Goal: Navigation & Orientation: Find specific page/section

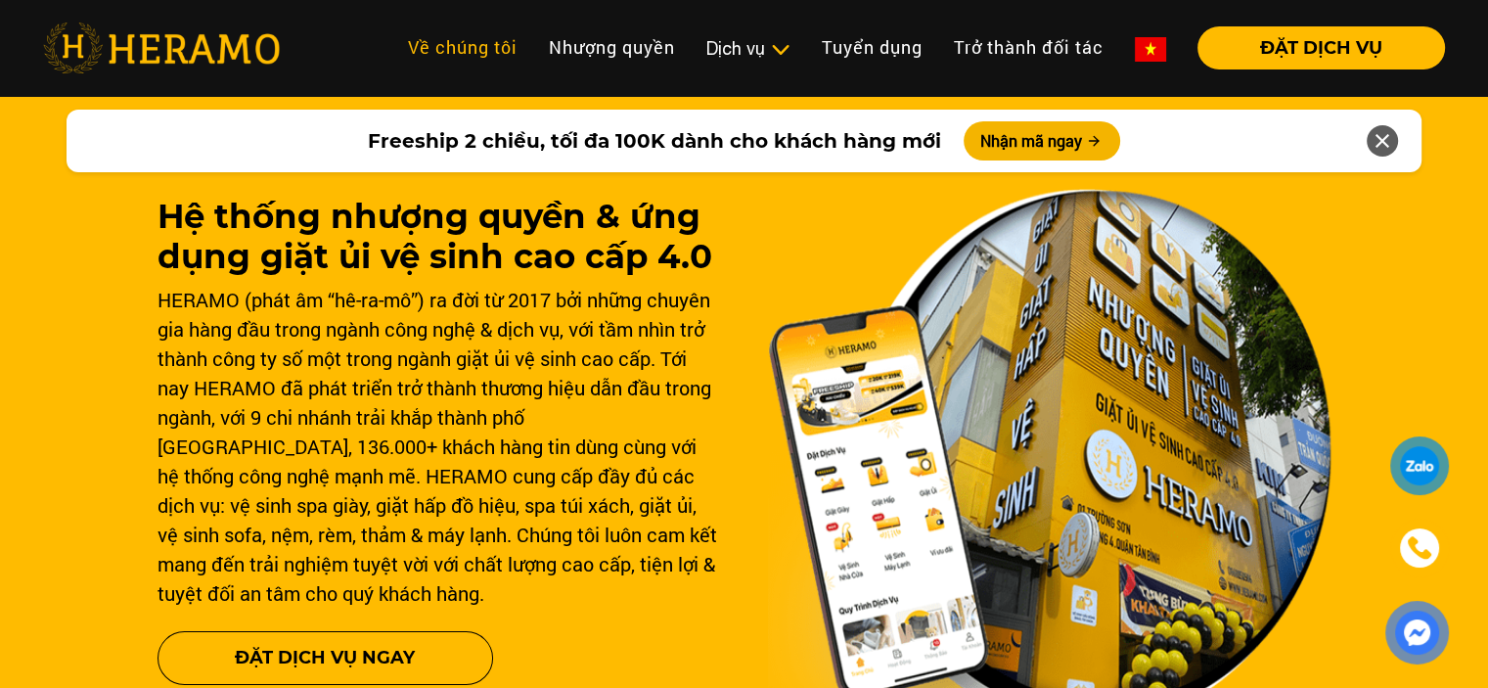
click at [462, 48] on link "Về chúng tôi" at bounding box center [462, 47] width 141 height 42
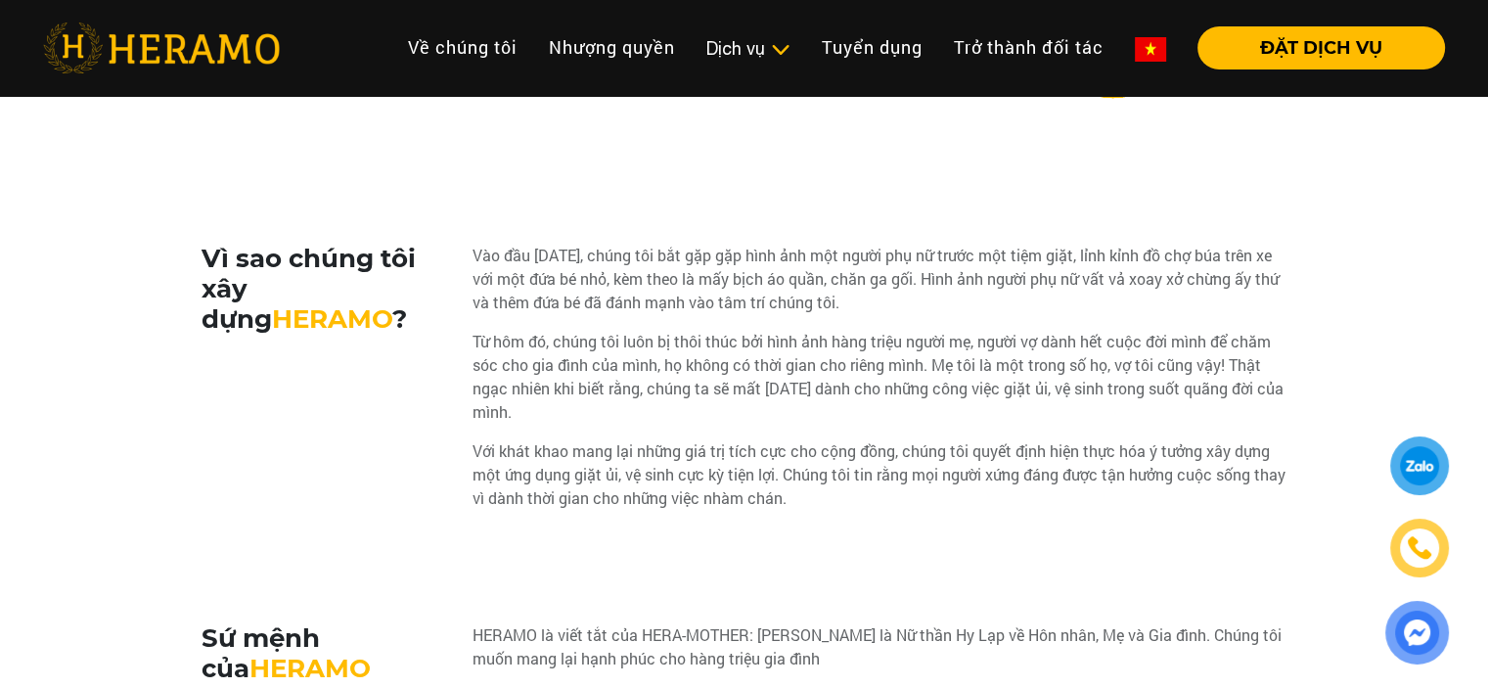
scroll to position [978, 0]
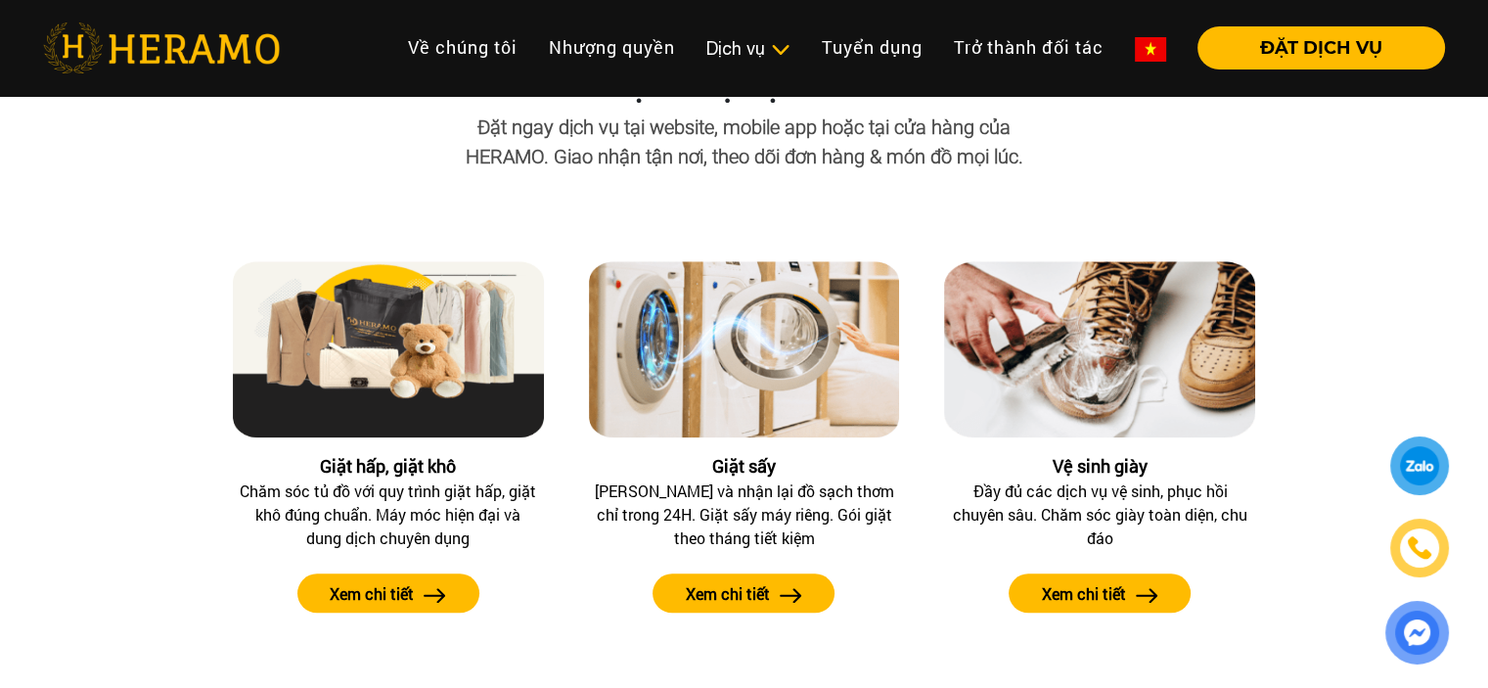
scroll to position [1761, 0]
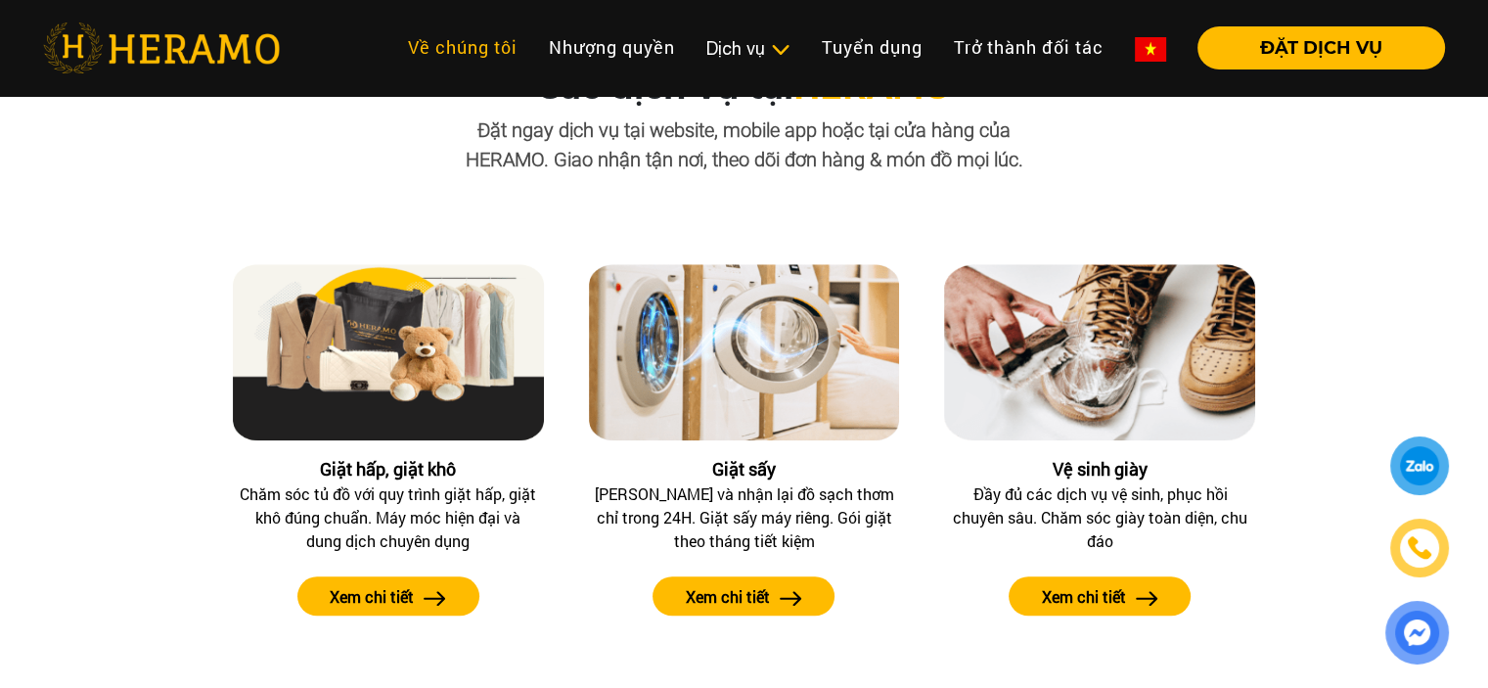
click at [457, 37] on link "Về chúng tôi" at bounding box center [462, 47] width 141 height 42
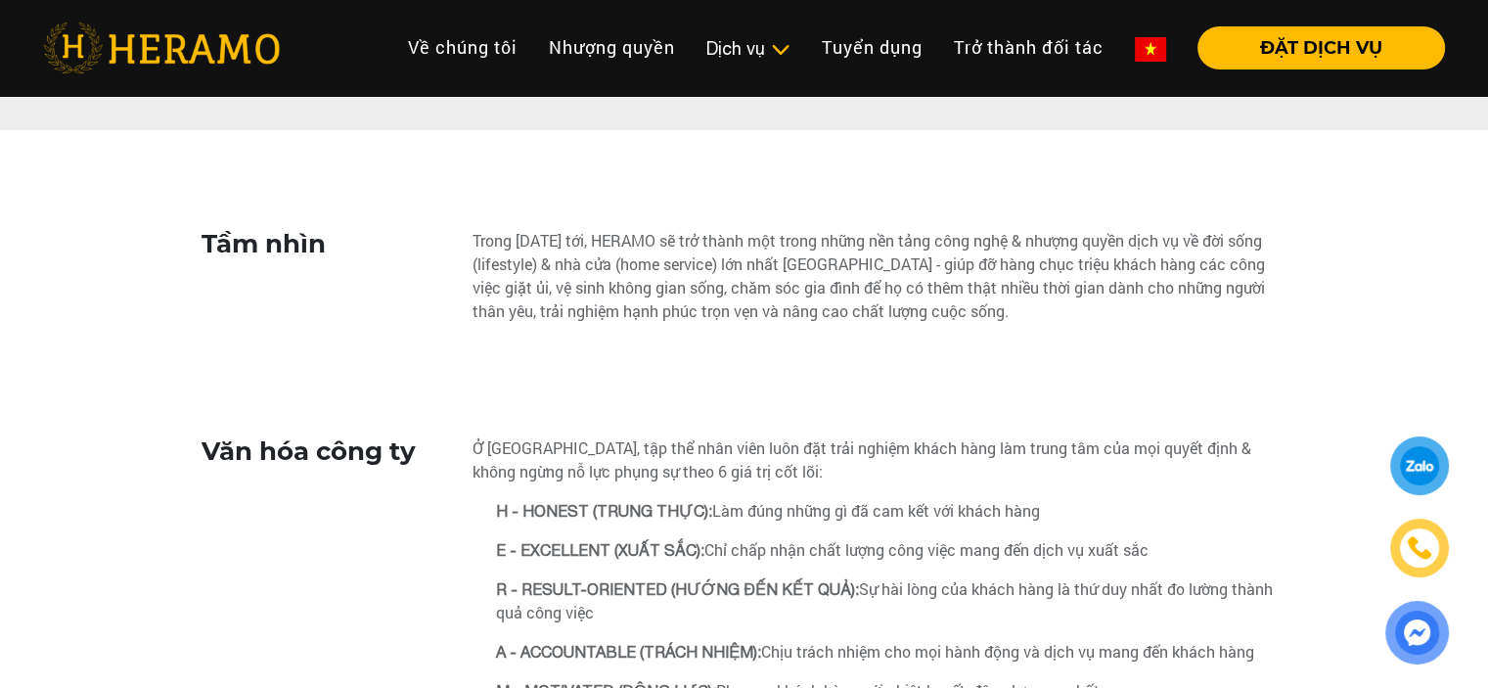
scroll to position [3620, 0]
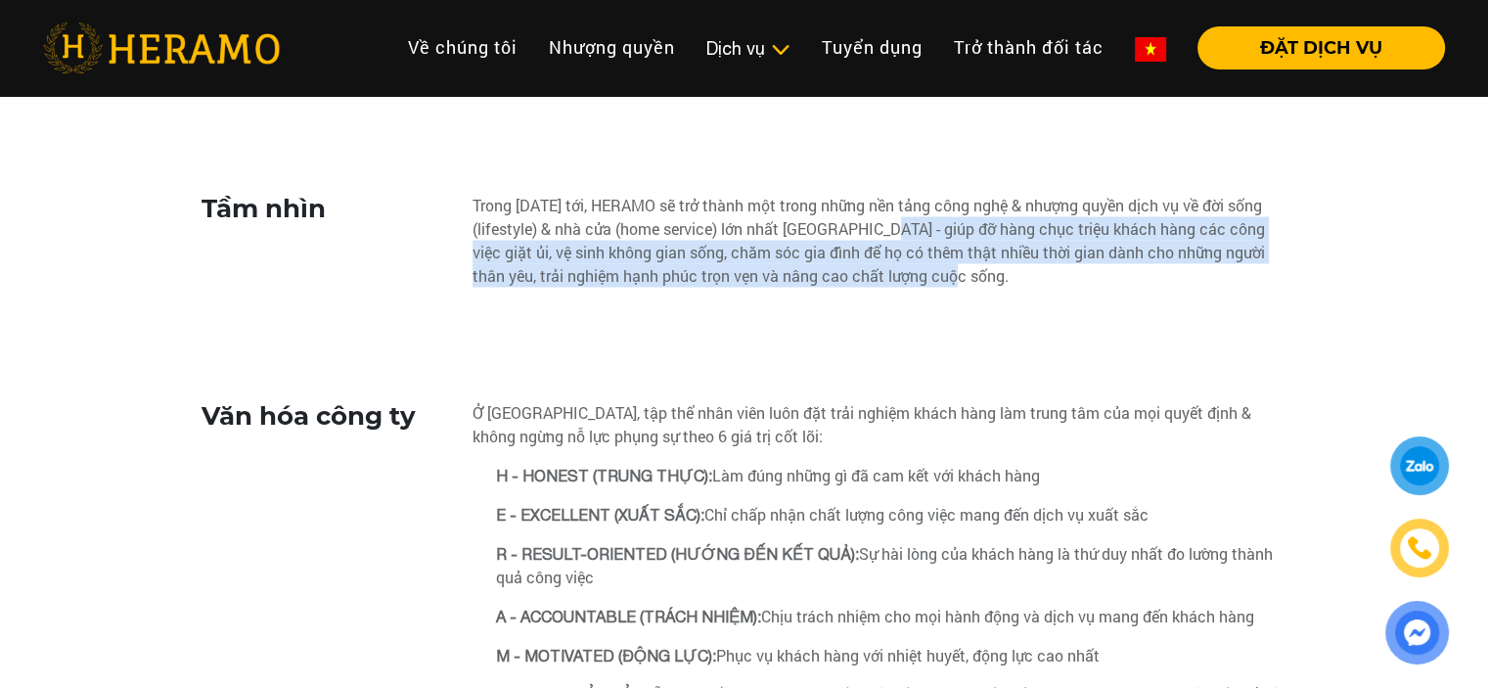
drag, startPoint x: 888, startPoint y: 229, endPoint x: 964, endPoint y: 279, distance: 90.4
click at [964, 279] on div "Trong [DATE] tới, HERAMO sẽ trở thành một trong những nền tảng công nghệ & nhượ…" at bounding box center [880, 240] width 815 height 94
copy div "giúp đỡ hàng chục triệu khách hàng các công việc giặt ủi, vệ sinh không gian số…"
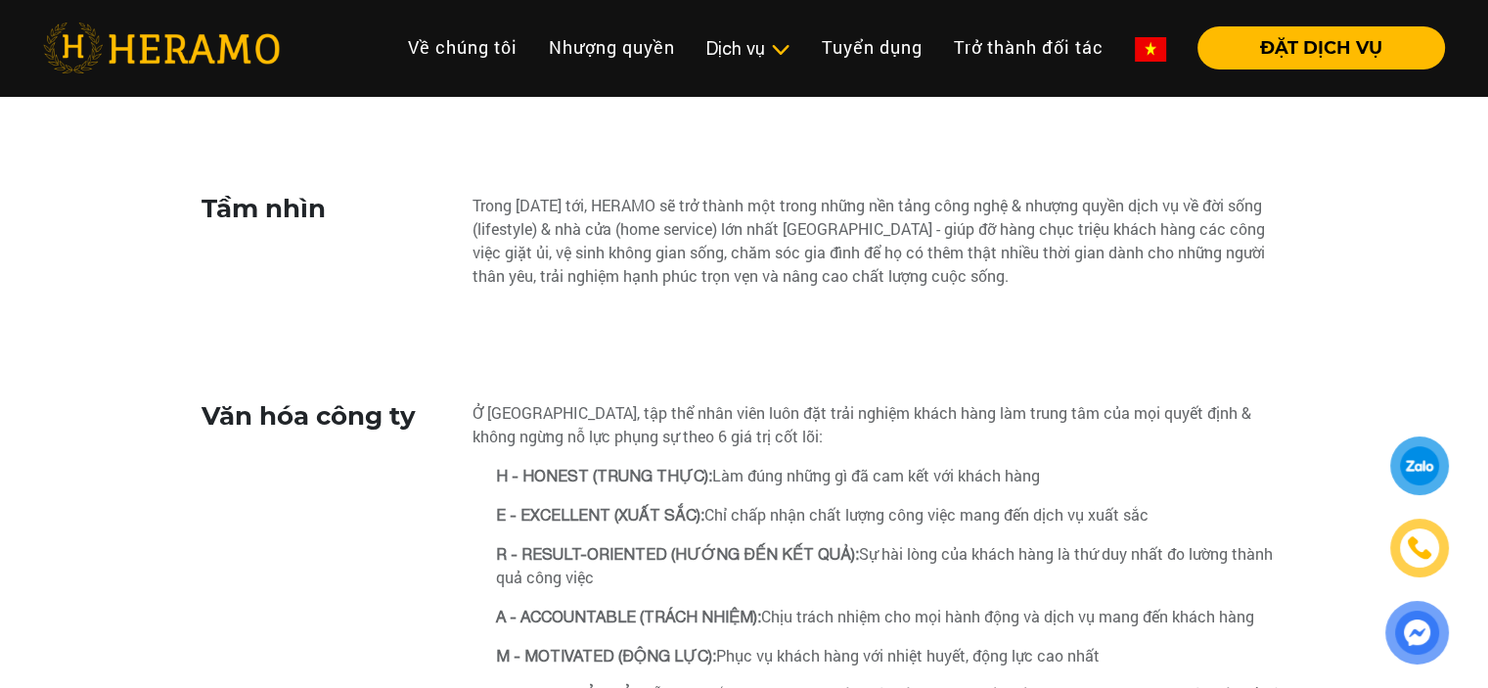
drag, startPoint x: 1004, startPoint y: 355, endPoint x: 1357, endPoint y: 16, distance: 489.9
click at [1003, 354] on div "Tầm nhìn Trong [DATE] tới, HERAMO sẽ trở thành một trong những nền tảng công ng…" at bounding box center [745, 658] width 1086 height 931
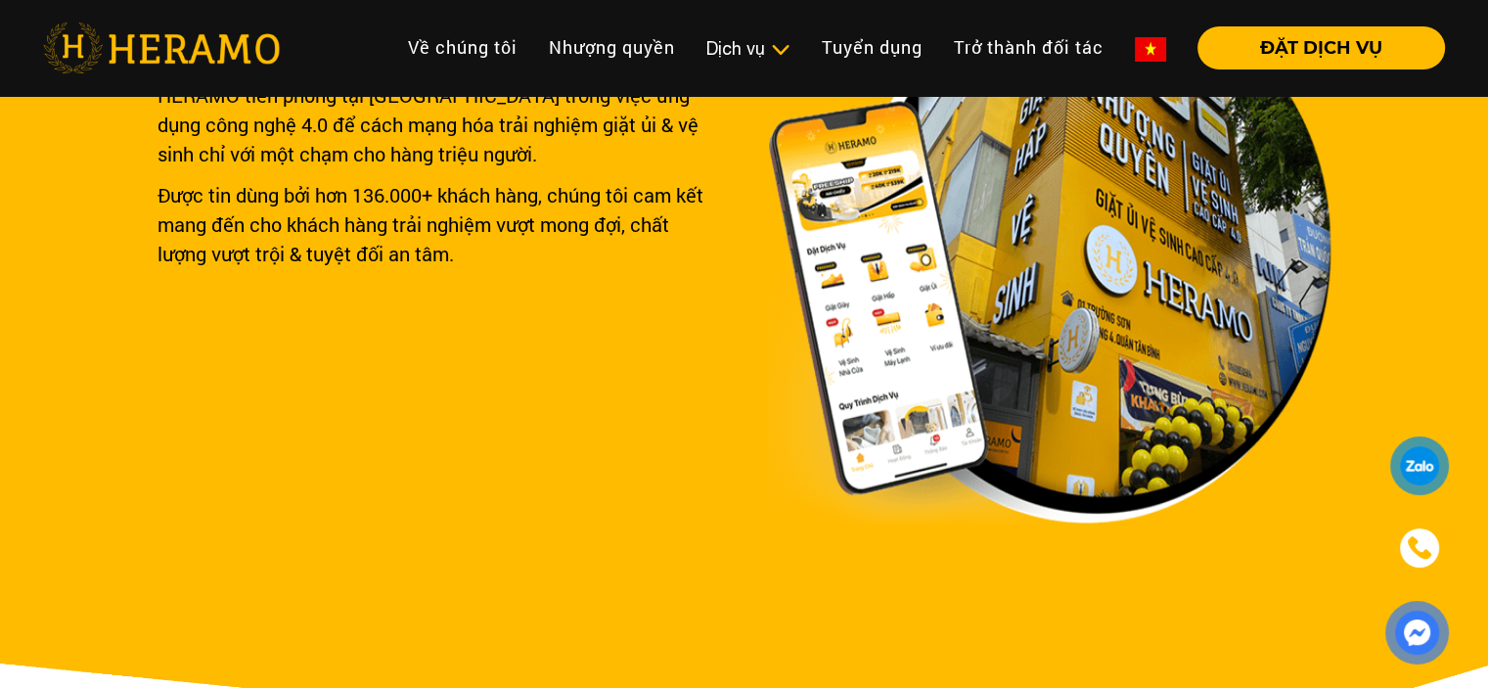
scroll to position [0, 0]
